Goal: Information Seeking & Learning: Learn about a topic

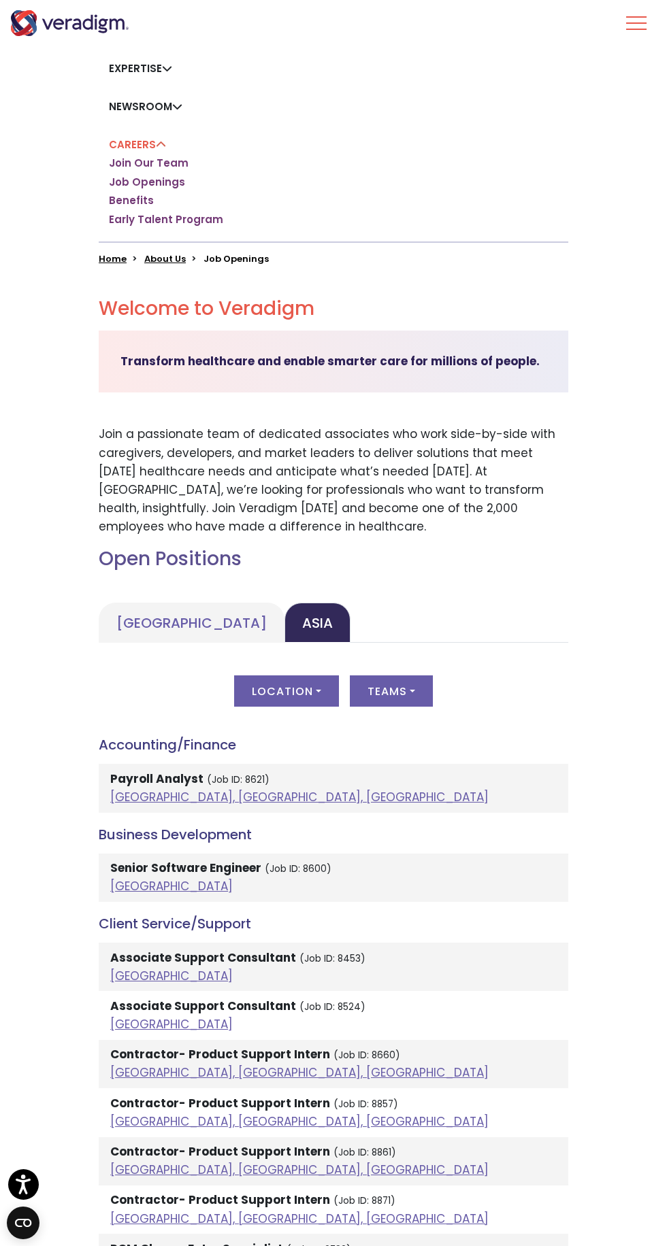
scroll to position [237, 0]
click at [317, 690] on button "Location" at bounding box center [286, 691] width 105 height 31
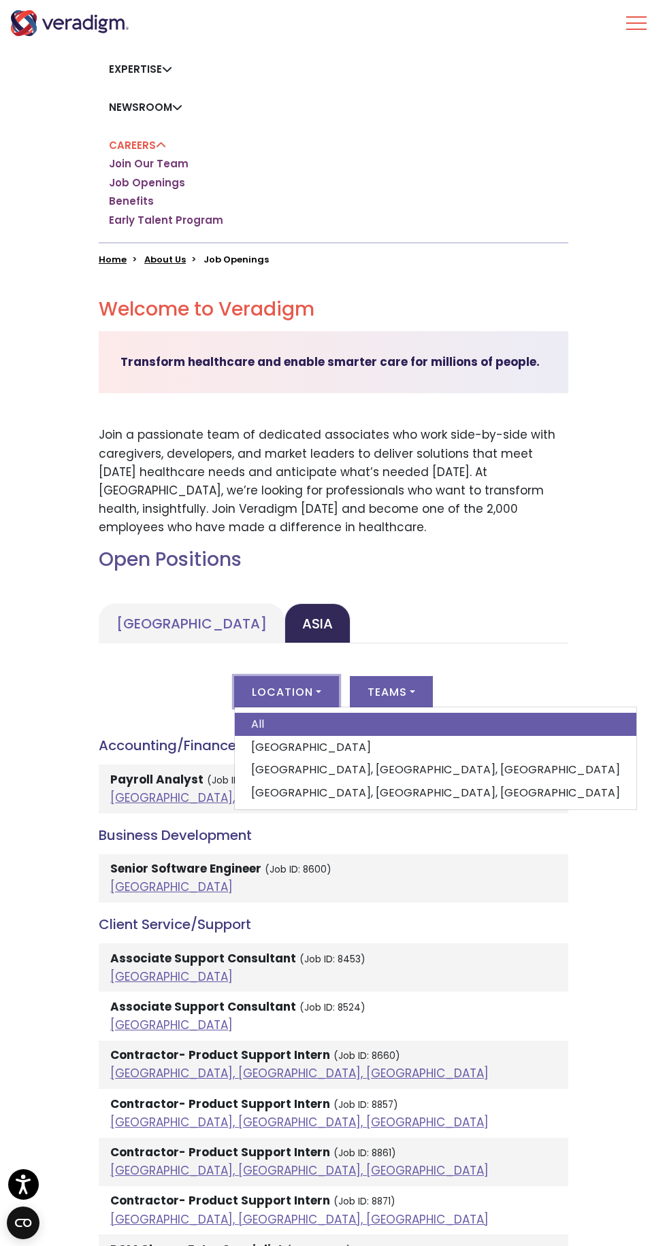
click at [343, 739] on link "[GEOGRAPHIC_DATA]" at bounding box center [435, 747] width 401 height 23
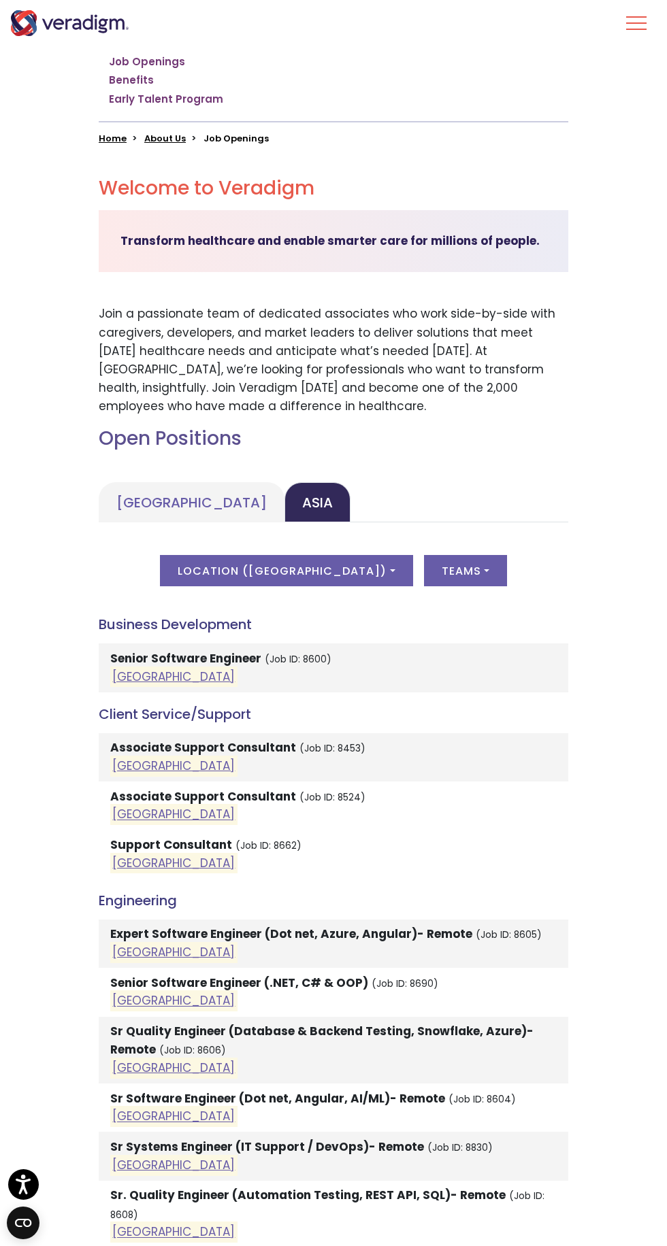
scroll to position [363, 0]
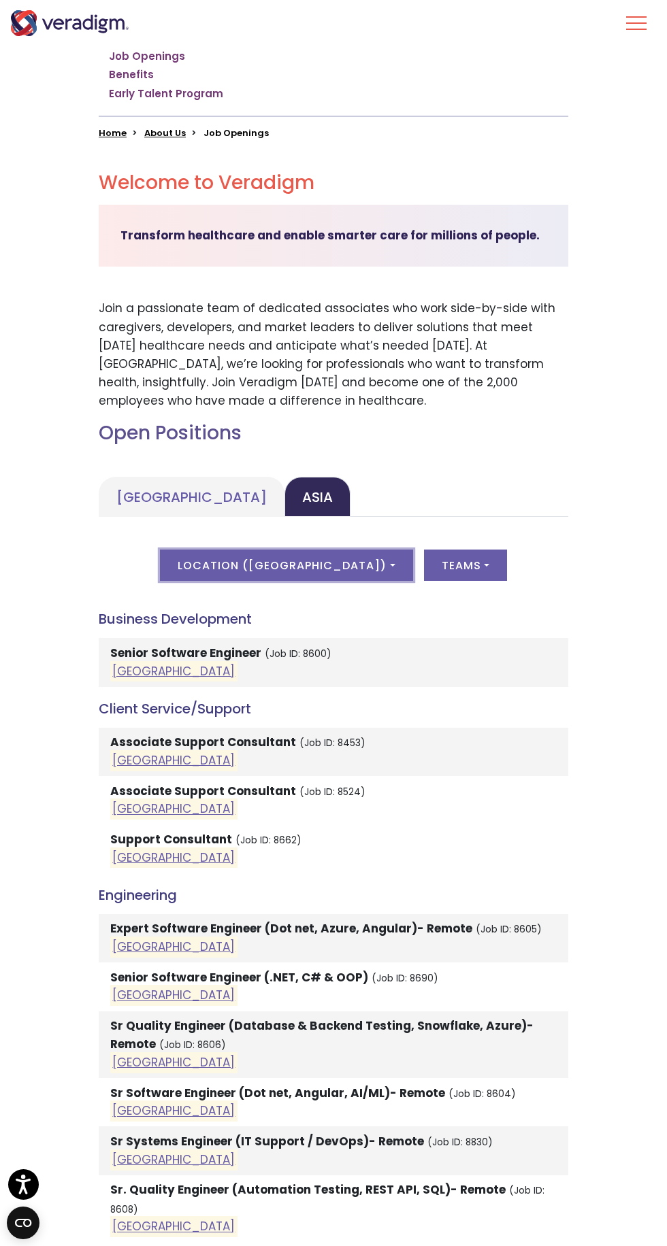
click at [341, 564] on button "Location ( India )" at bounding box center [286, 565] width 252 height 31
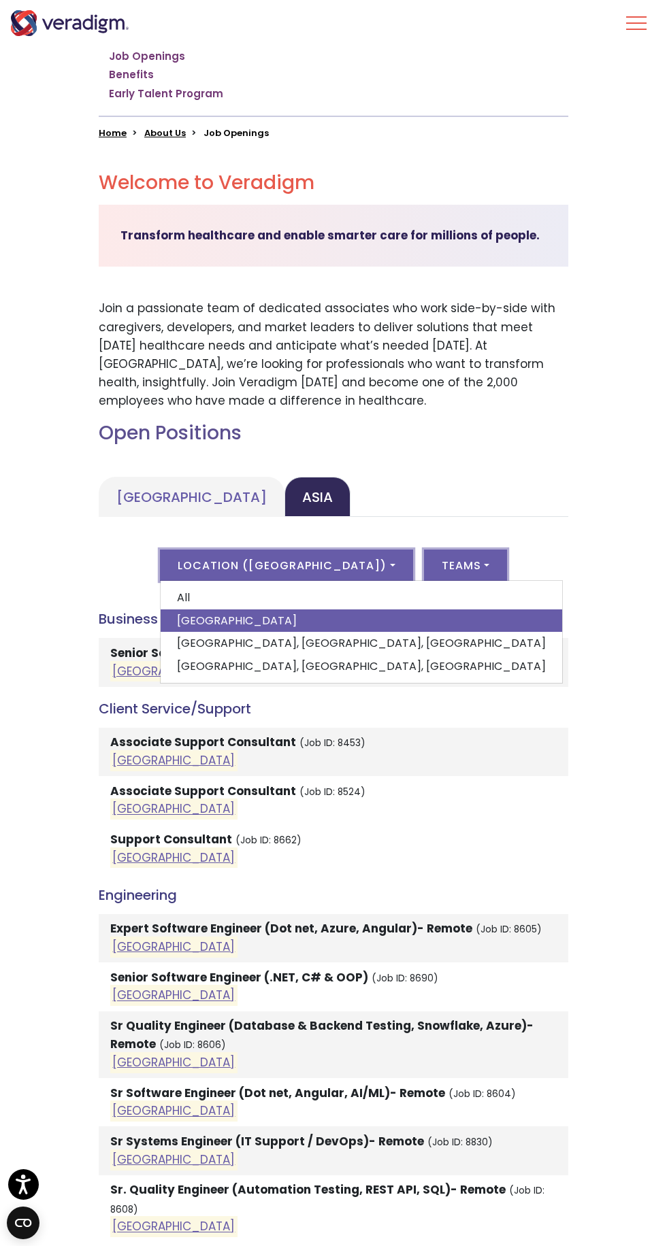
click at [440, 575] on button "Teams" at bounding box center [465, 565] width 83 height 31
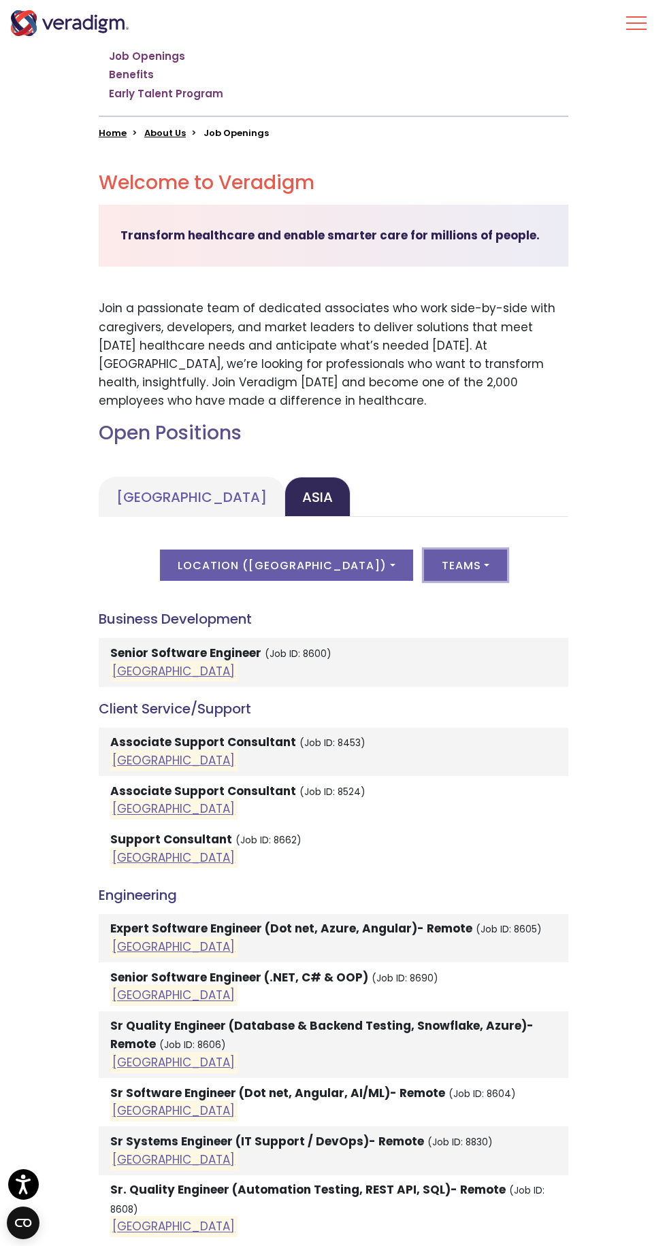
click at [431, 577] on button "Teams" at bounding box center [465, 565] width 83 height 31
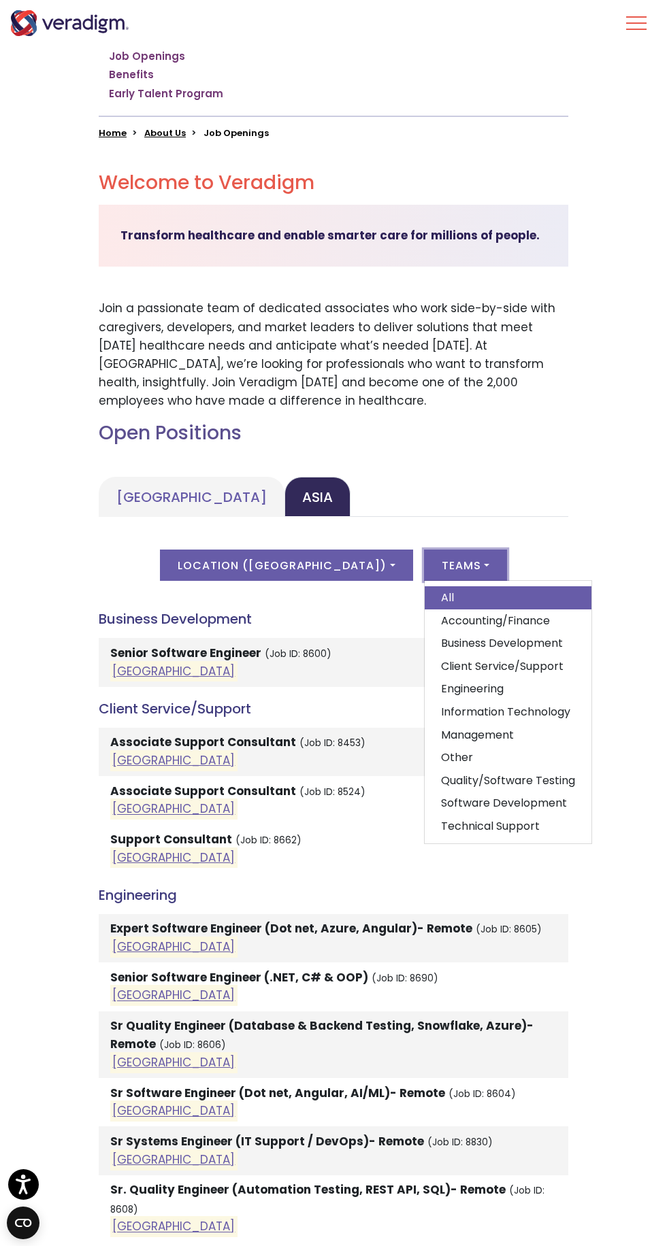
click at [482, 711] on link "Information Technology" at bounding box center [507, 712] width 167 height 23
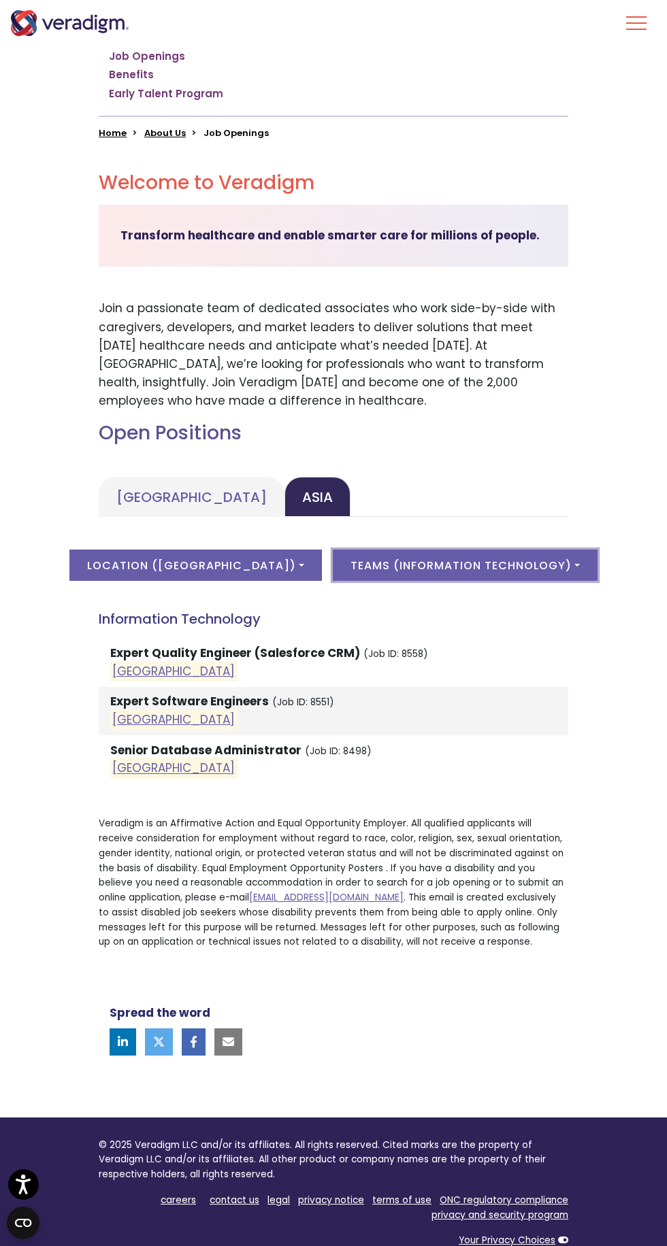
click at [528, 573] on button "Teams ( Information Technology )" at bounding box center [465, 565] width 265 height 31
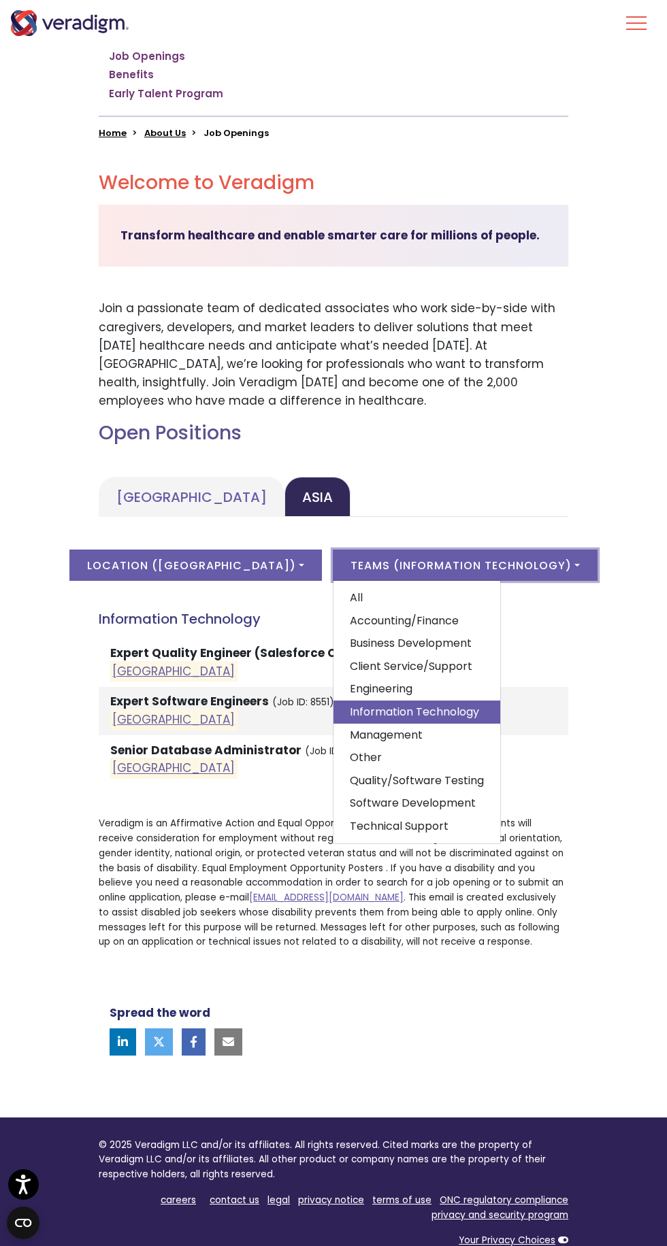
click at [397, 664] on link "Client Service/Support" at bounding box center [416, 666] width 167 height 23
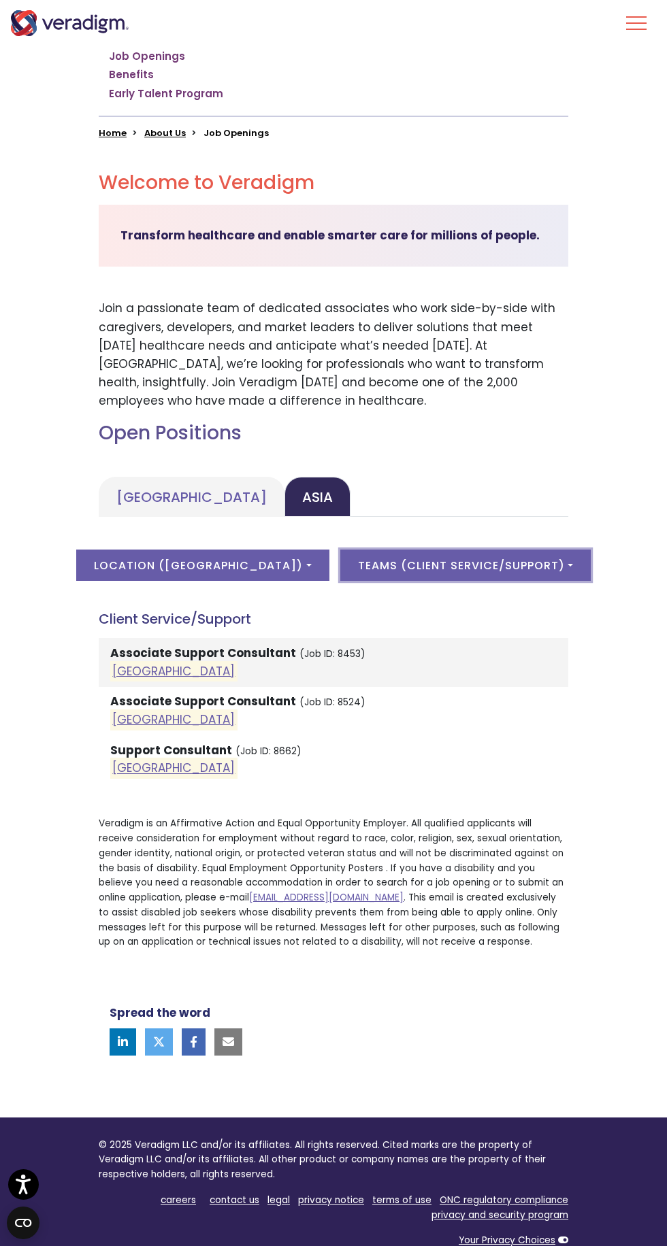
click at [518, 564] on button "Teams ( Client Service/Support )" at bounding box center [465, 565] width 250 height 31
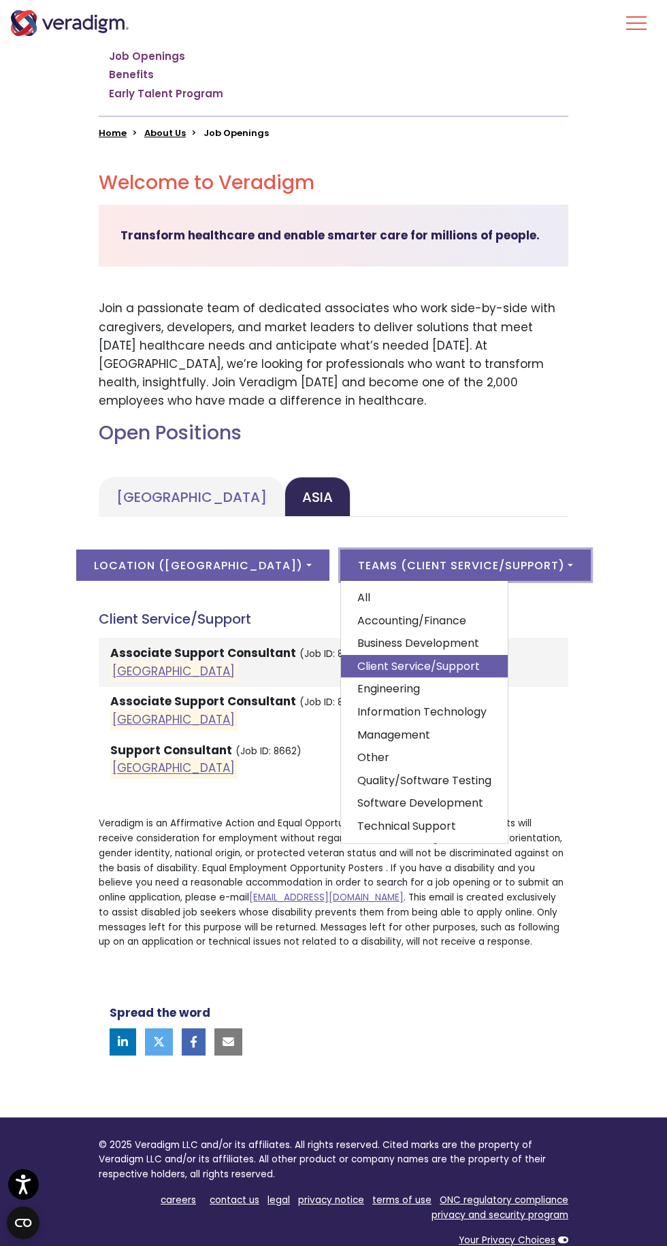
click at [376, 828] on link "Technical Support" at bounding box center [424, 826] width 167 height 23
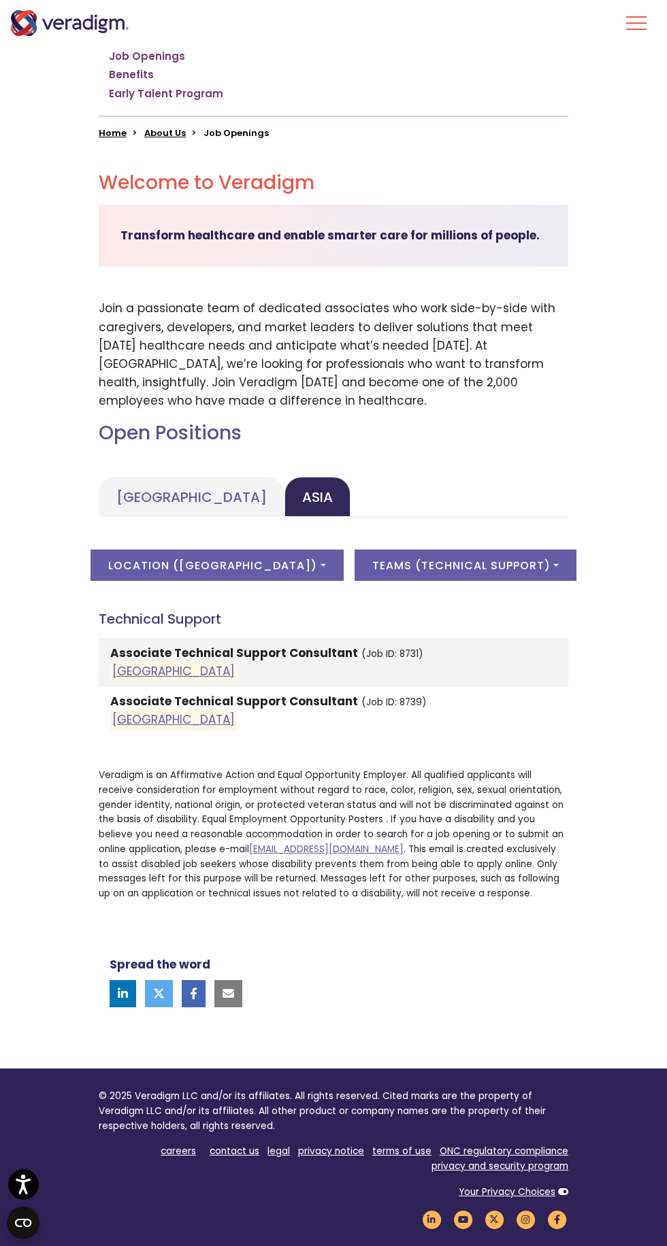
click at [130, 673] on link "[GEOGRAPHIC_DATA]" at bounding box center [173, 671] width 122 height 16
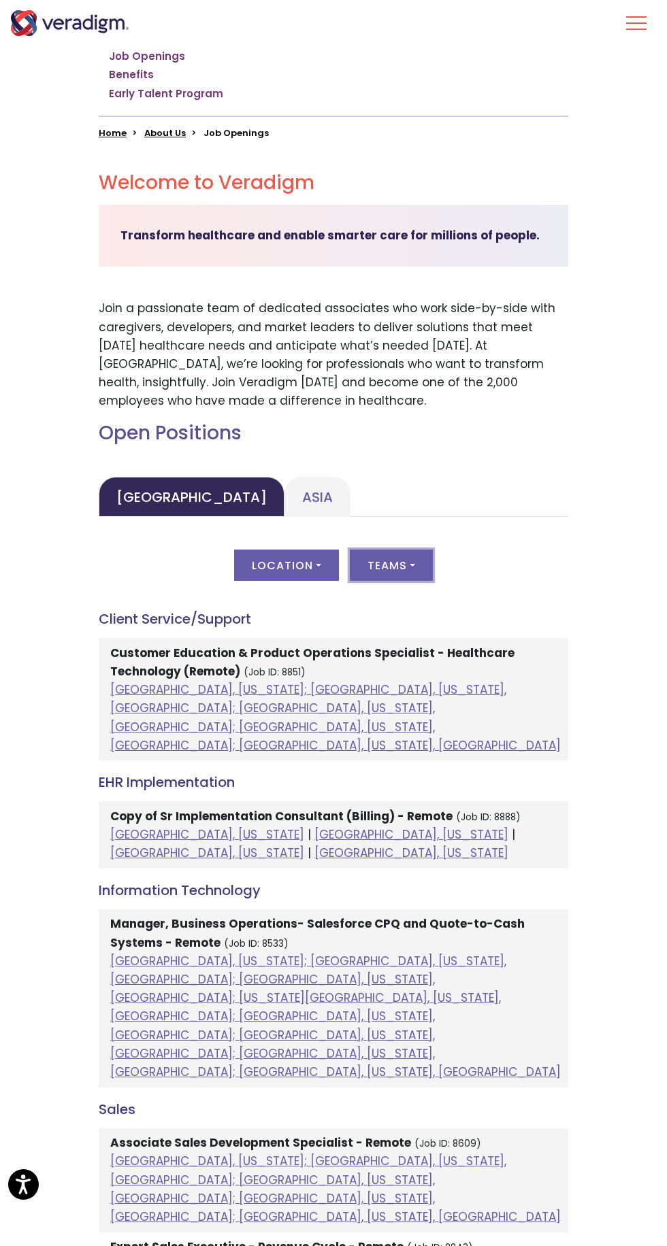
click at [426, 556] on button "Teams" at bounding box center [391, 565] width 83 height 31
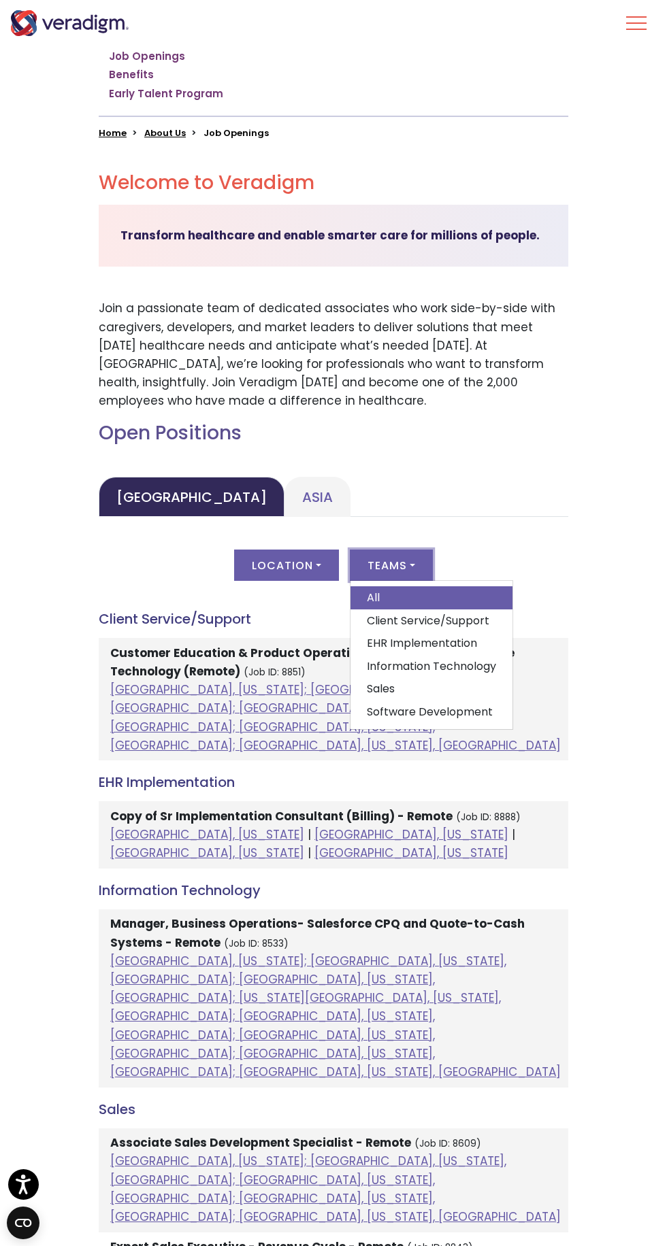
click at [466, 663] on link "Information Technology" at bounding box center [431, 666] width 162 height 23
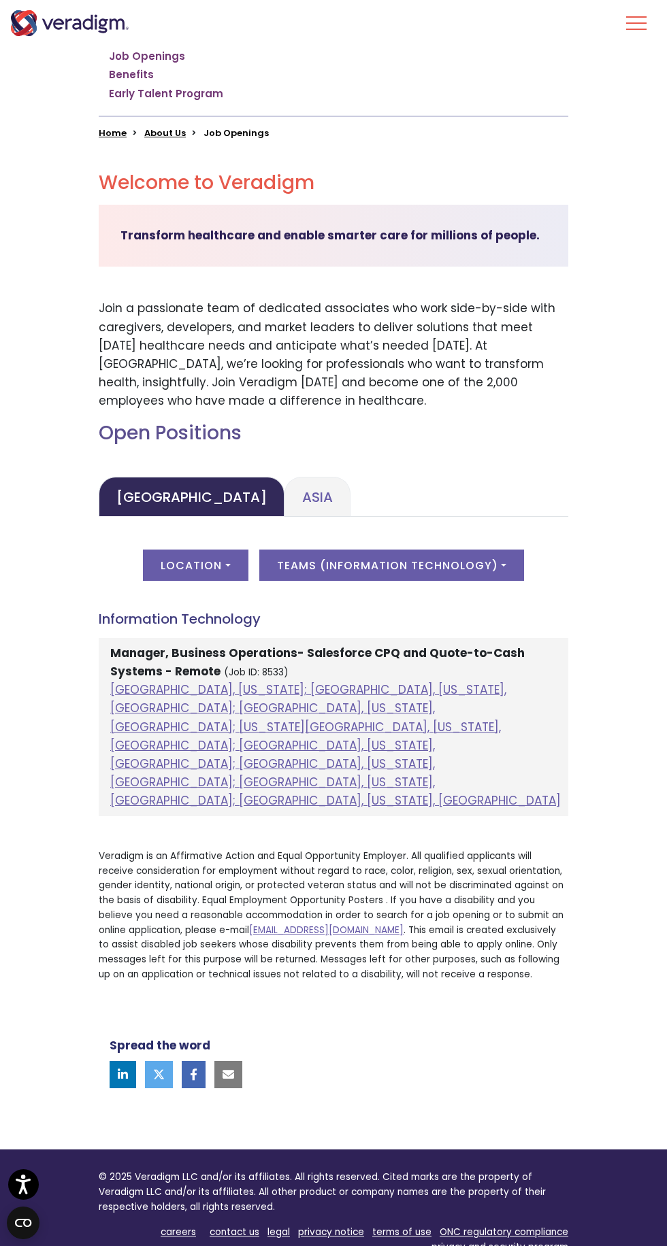
click at [284, 486] on link "Asia" at bounding box center [317, 497] width 66 height 40
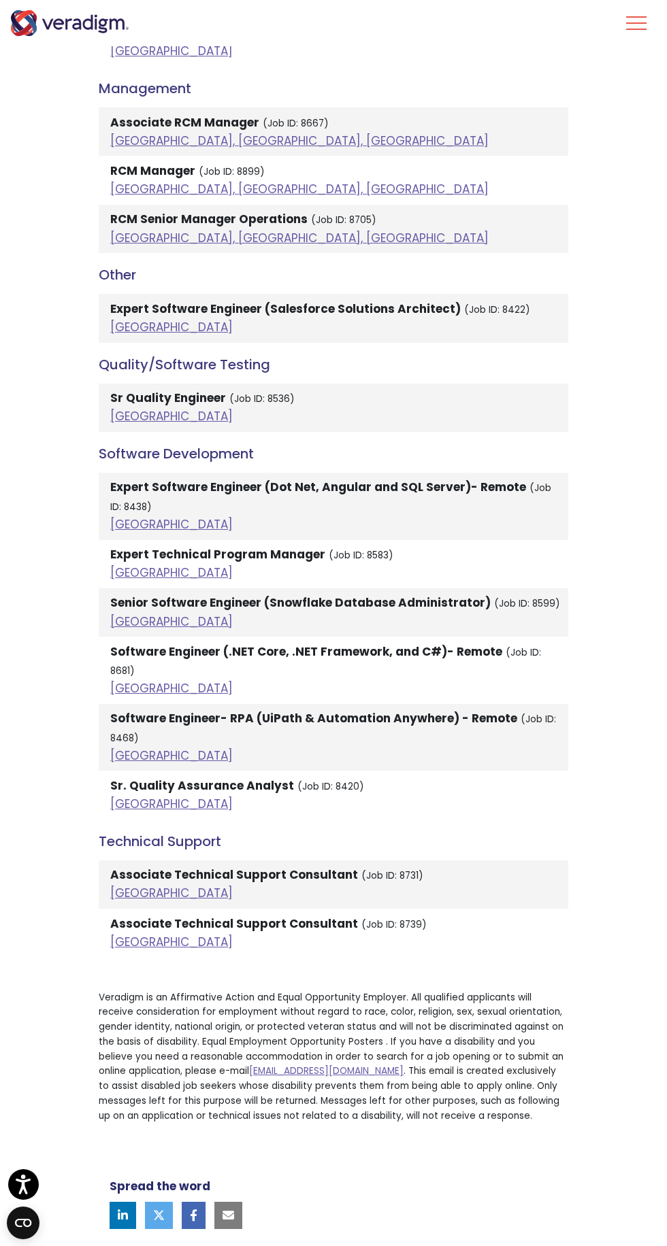
scroll to position [2498, 0]
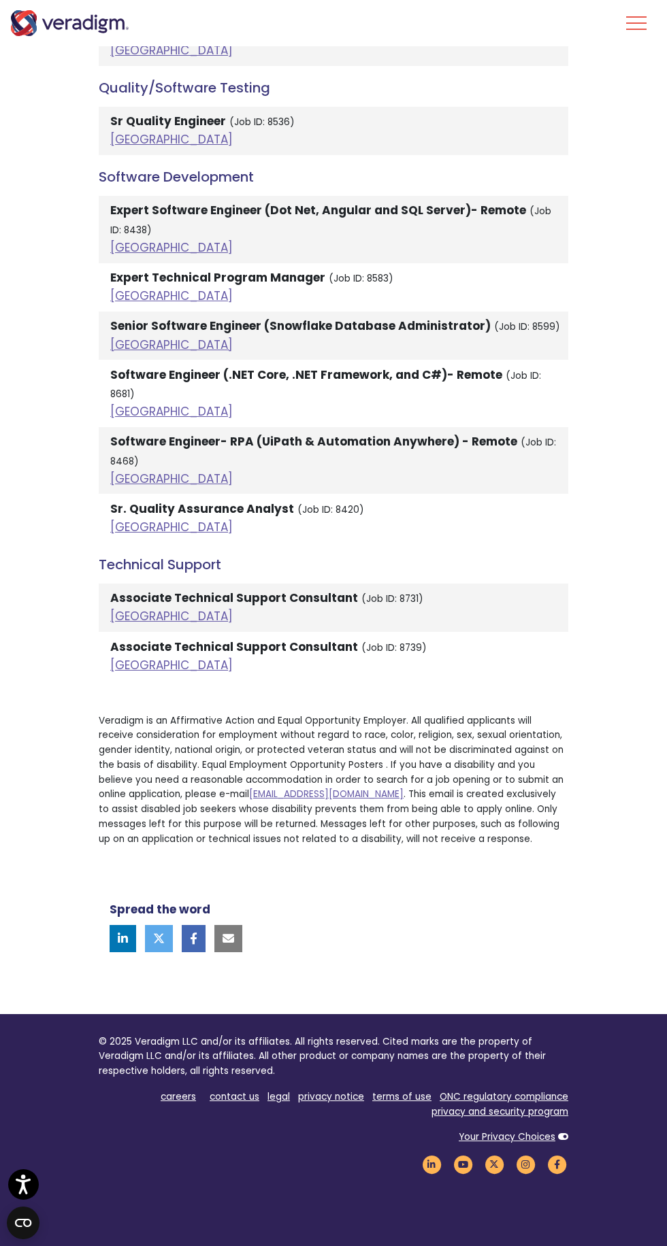
click at [128, 657] on link "[GEOGRAPHIC_DATA]" at bounding box center [171, 665] width 122 height 16
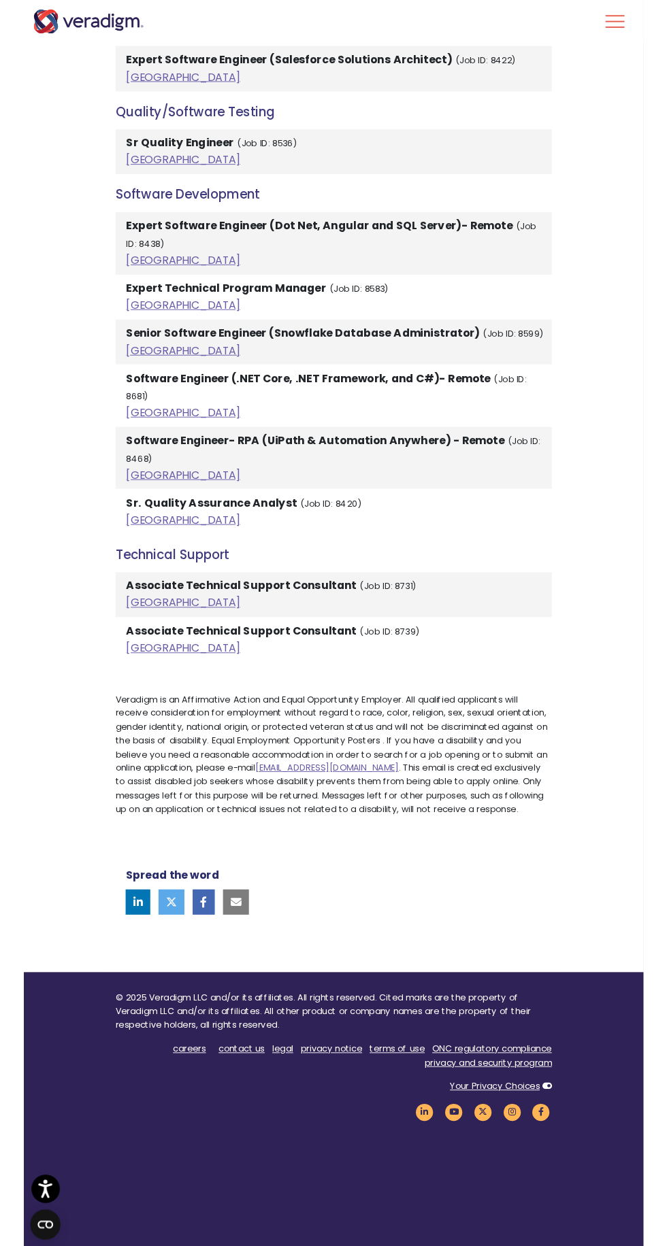
scroll to position [2498, 0]
